Goal: Use online tool/utility: Utilize a website feature to perform a specific function

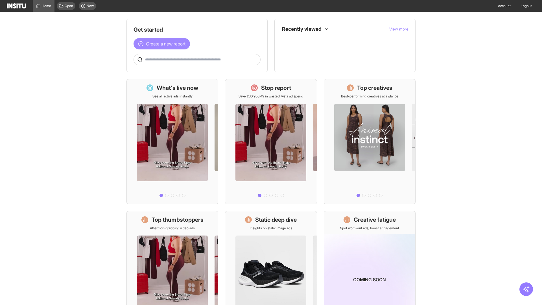
click at [163, 44] on span "Create a new report" at bounding box center [166, 43] width 40 height 7
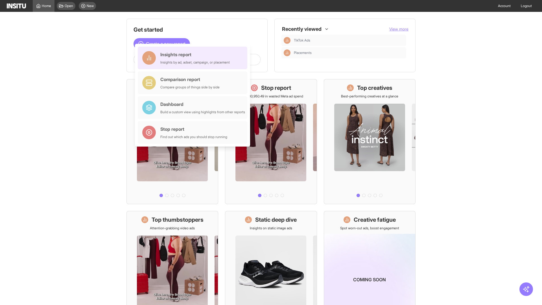
click at [194, 58] on div "Insights report Insights by ad, adset, campaign, or placement" at bounding box center [194, 58] width 69 height 14
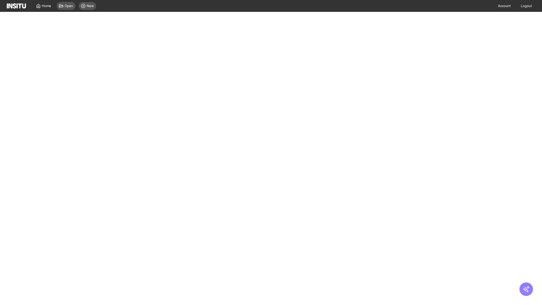
select select "**"
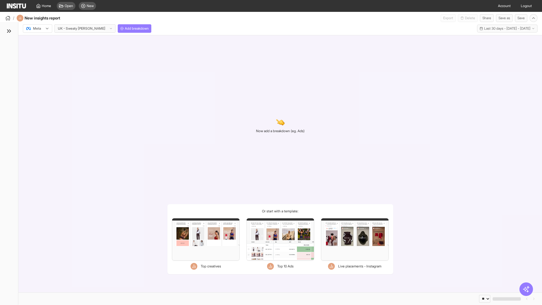
click at [38, 29] on div at bounding box center [34, 29] width 16 height 6
click at [37, 41] on span "Meta" at bounding box center [37, 40] width 8 height 5
click at [125, 29] on span "Add breakdown" at bounding box center [137, 28] width 24 height 5
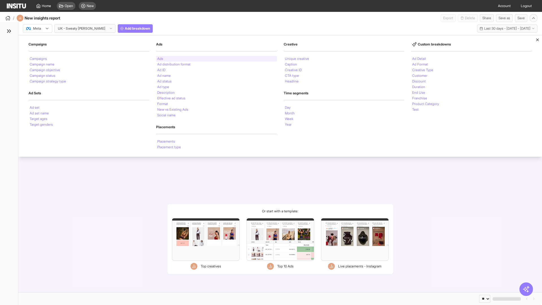
click at [160, 59] on li "Ads" at bounding box center [160, 58] width 6 height 3
